Goal: Information Seeking & Learning: Learn about a topic

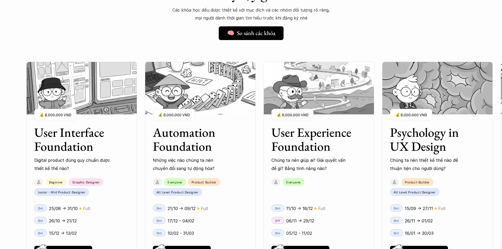
scroll to position [474, 0]
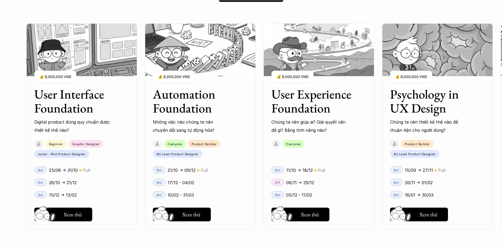
click at [377, 107] on div "User Interface Foundation Digital product đúng quy chuẩn được thiết kế thế nào?…" at bounding box center [318, 126] width 585 height 249
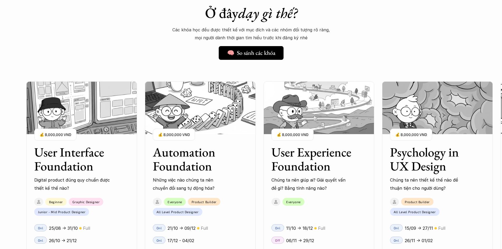
scroll to position [448, 0]
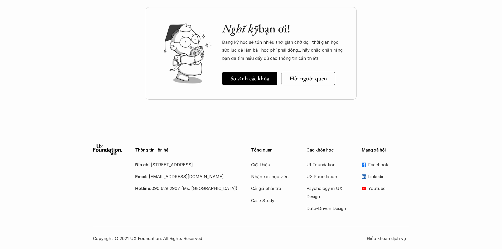
scroll to position [718, 0]
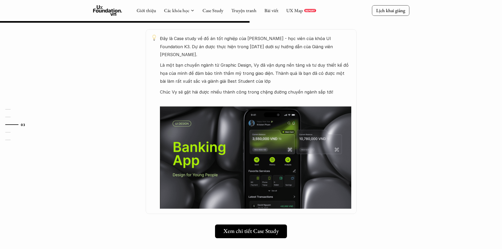
scroll to position [105, 0]
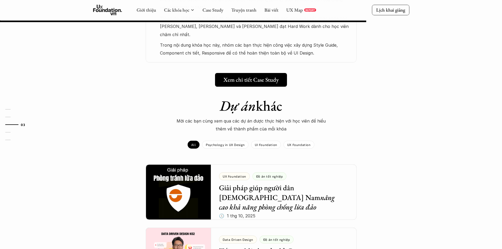
scroll to position [316, 0]
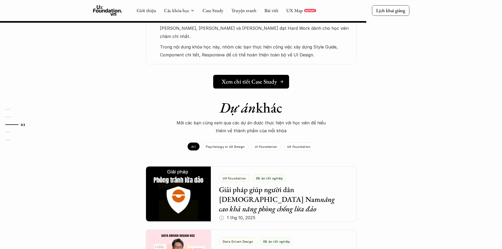
click at [237, 78] on h5 "Xem chi tiết Case Study" at bounding box center [248, 81] width 55 height 7
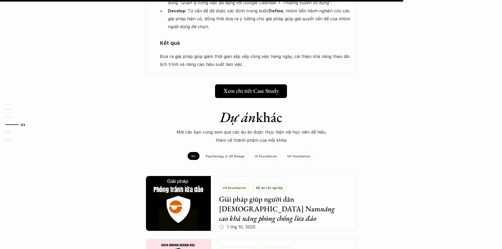
scroll to position [579, 0]
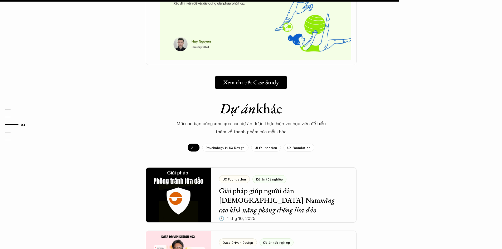
scroll to position [448, 0]
